Goal: Learn about a topic: Learn about a topic

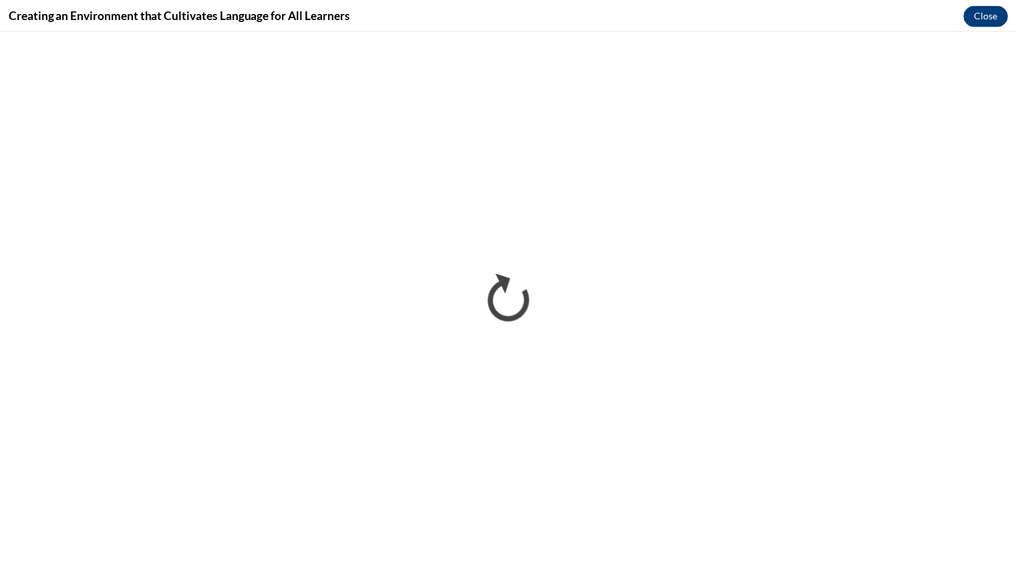
scroll to position [318, 0]
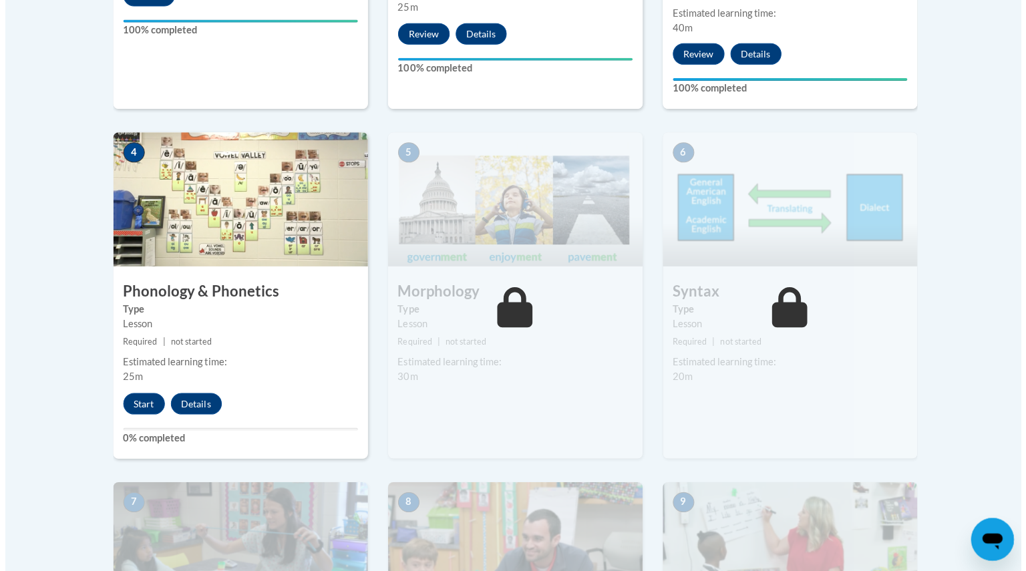
scroll to position [693, 0]
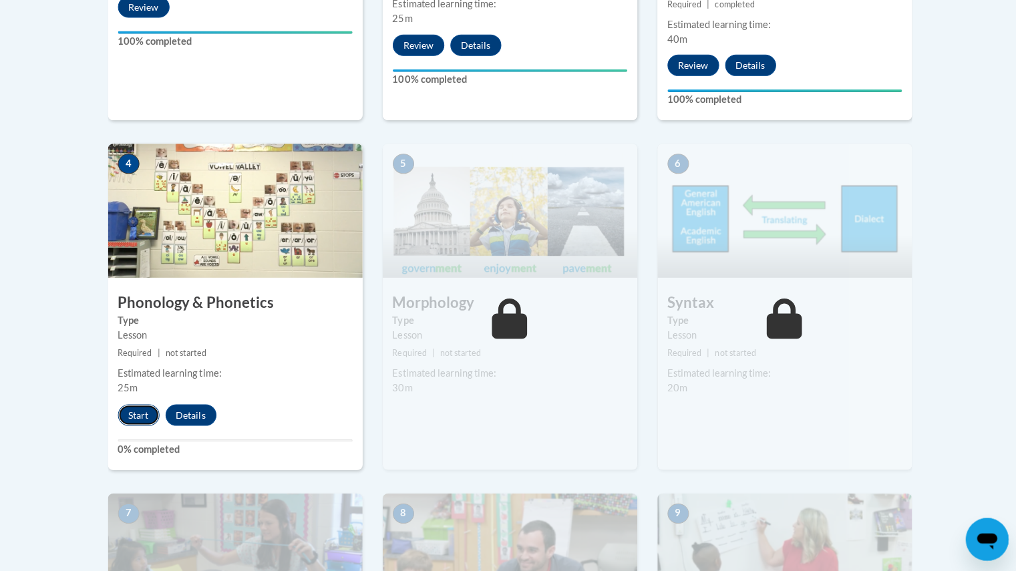
click at [135, 416] on button "Start" at bounding box center [138, 414] width 41 height 21
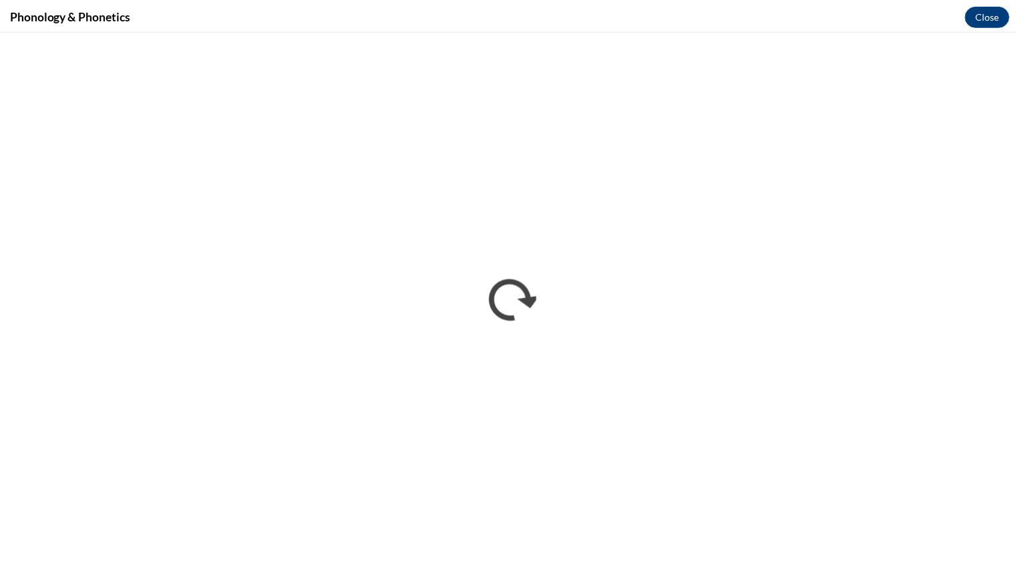
scroll to position [692, 0]
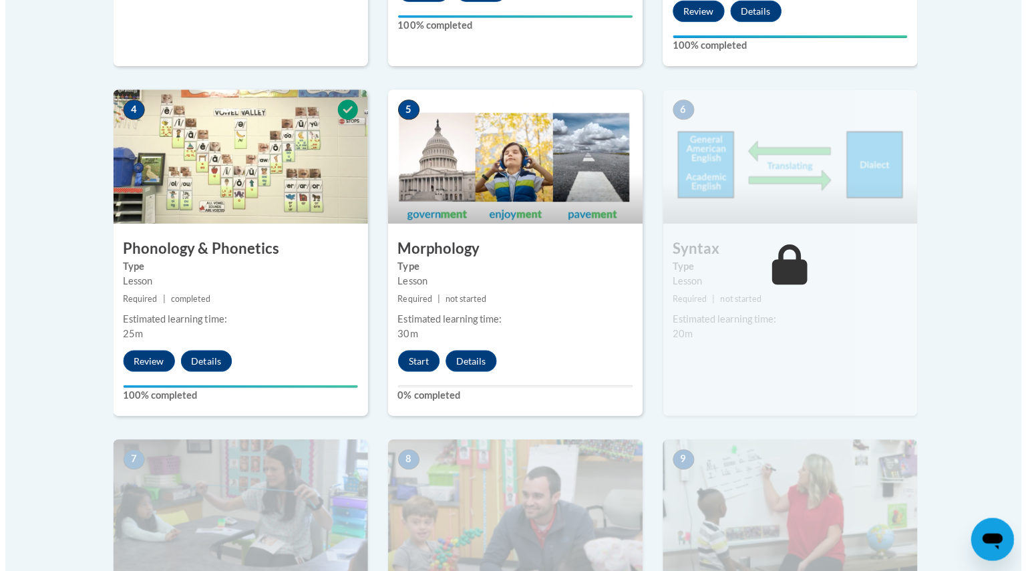
scroll to position [749, 0]
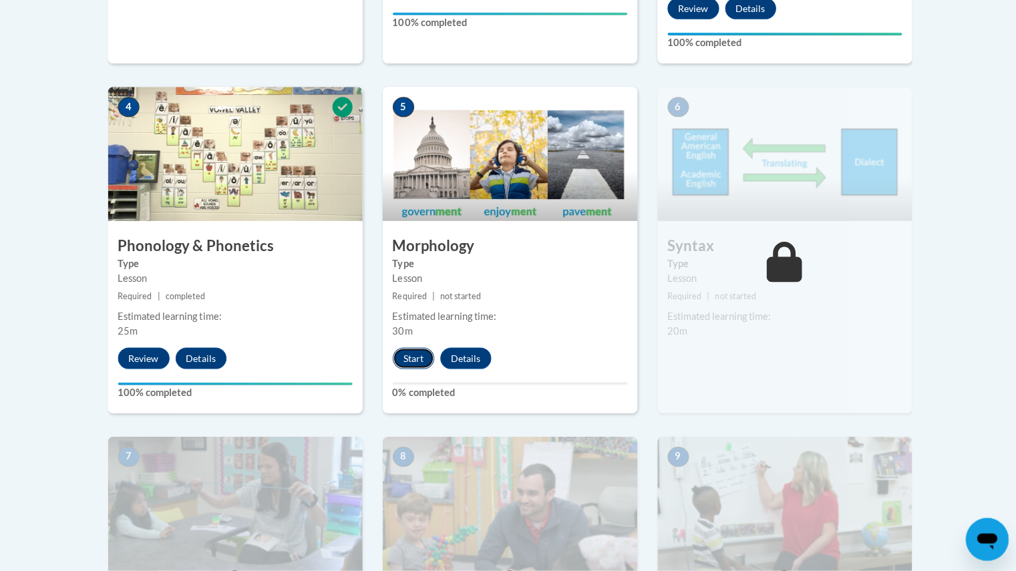
click at [405, 360] on button "Start" at bounding box center [411, 358] width 41 height 21
